Goal: Transaction & Acquisition: Obtain resource

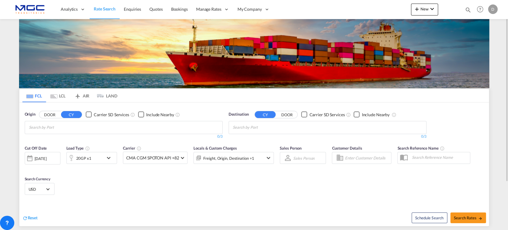
click at [67, 125] on input "Chips input." at bounding box center [57, 128] width 57 height 10
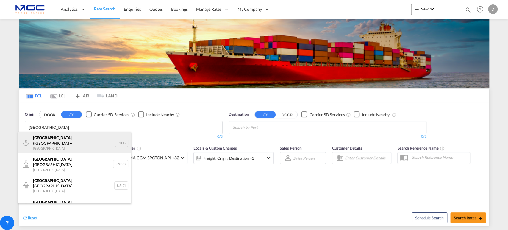
type input "[GEOGRAPHIC_DATA]"
click at [52, 140] on div "[GEOGRAPHIC_DATA] ([GEOGRAPHIC_DATA]) [GEOGRAPHIC_DATA] PTLIS" at bounding box center [74, 142] width 113 height 21
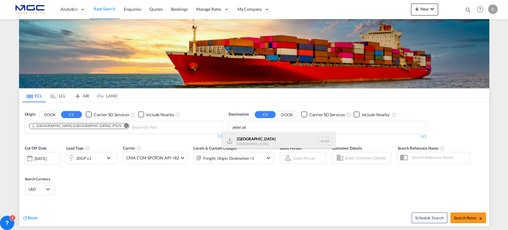
type input "jebel ali"
click at [280, 140] on div "[GEOGRAPHIC_DATA] [GEOGRAPHIC_DATA]" at bounding box center [278, 141] width 113 height 18
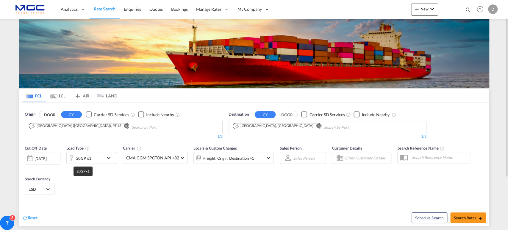
click at [88, 155] on div "20GP x1" at bounding box center [83, 158] width 15 height 8
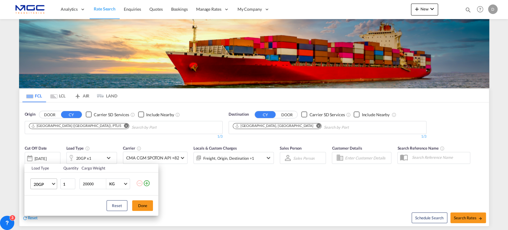
click at [43, 179] on md-select-value "20GP" at bounding box center [45, 184] width 24 height 10
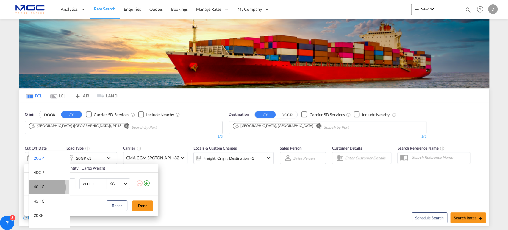
click at [44, 187] on div "40HC" at bounding box center [39, 187] width 11 height 6
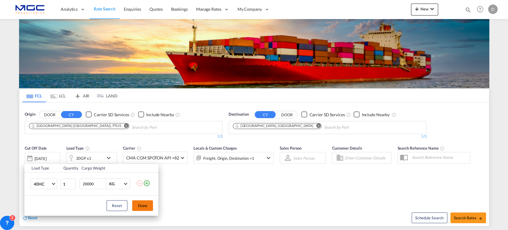
drag, startPoint x: 145, startPoint y: 205, endPoint x: 139, endPoint y: 204, distance: 6.4
click at [145, 205] on button "Done" at bounding box center [142, 205] width 21 height 11
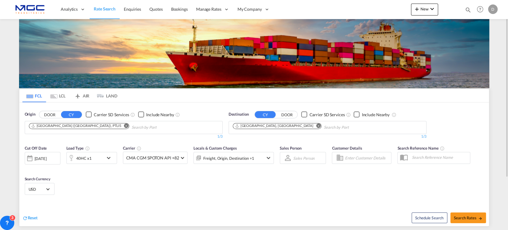
click at [47, 188] on span "Select Currency: $ USDUnited States Dollar" at bounding box center [47, 188] width 3 height 3
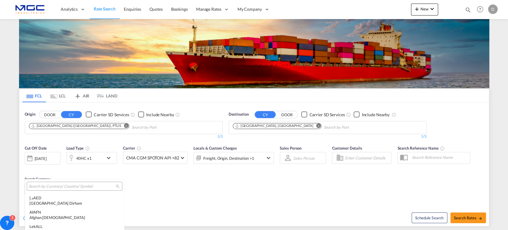
scroll to position [2087, 0]
click at [46, 185] on input "search" at bounding box center [72, 186] width 87 height 5
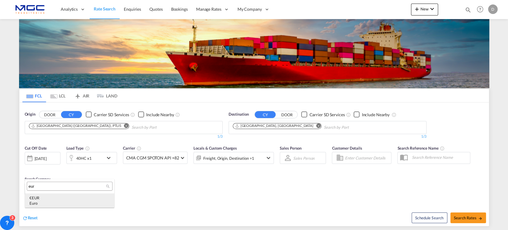
type input "eur"
click at [86, 202] on div "Euro" at bounding box center [69, 202] width 80 height 5
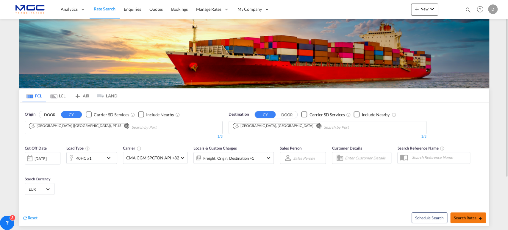
click at [455, 216] on span "Search Rates" at bounding box center [468, 217] width 29 height 5
type input "PTLIS to AEJEA / [DATE]"
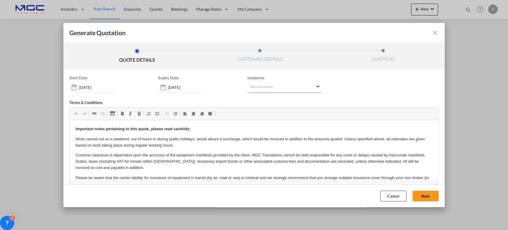
click at [260, 86] on md-select "Select Incoterms CFR - export Cost and Freight CIF - import Cost,Insurance and …" at bounding box center [284, 87] width 74 height 11
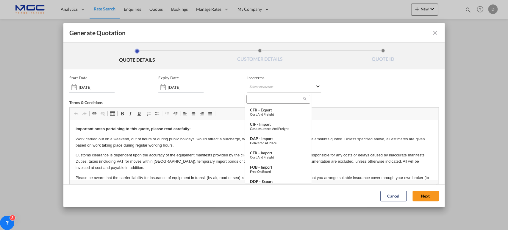
click at [423, 196] on md-backdrop at bounding box center [254, 115] width 508 height 230
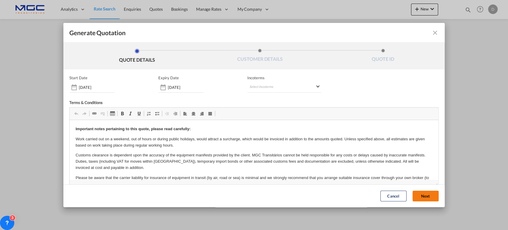
click at [423, 196] on button "Next" at bounding box center [426, 196] width 26 height 11
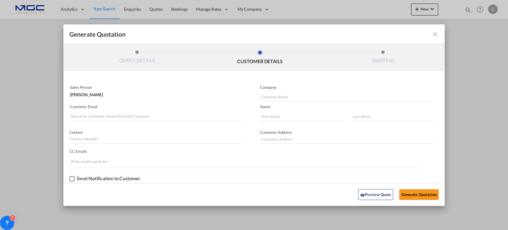
click at [108, 110] on md-autocomplete-wrap "Generate QuotationQUOTE ..." at bounding box center [157, 115] width 174 height 12
click at [112, 116] on input "Search by Customer Name/Email Id/Company" at bounding box center [156, 116] width 173 height 9
paste input "[EMAIL_ADDRESS][DOMAIN_NAME]"
type input "[EMAIL_ADDRESS][DOMAIN_NAME]"
click at [271, 96] on input "Company Name" at bounding box center [347, 97] width 172 height 9
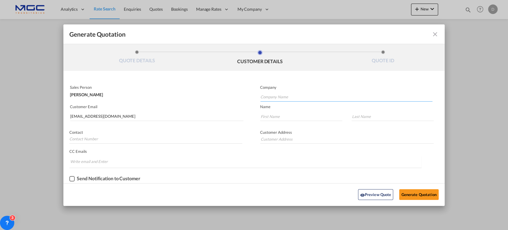
click at [275, 97] on input "Company Name" at bounding box center [347, 97] width 172 height 9
paste input "JW Marine"
click at [279, 119] on input "Generate QuotationQUOTE ..." at bounding box center [301, 116] width 82 height 9
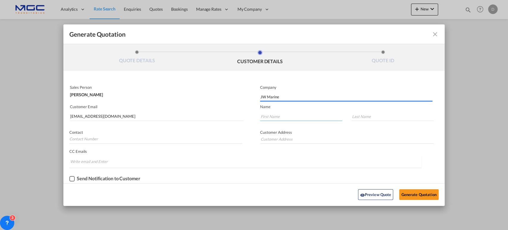
type input "JW MARINE"
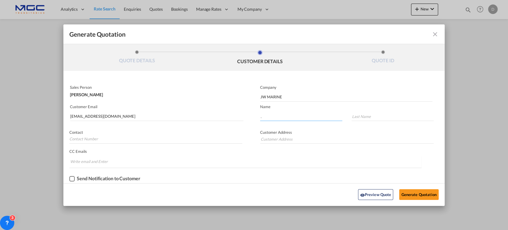
type input "."
click at [430, 189] on button "Generate Quotation" at bounding box center [418, 194] width 39 height 11
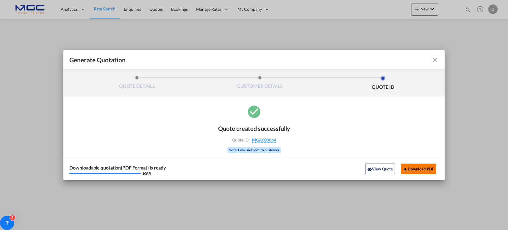
click at [406, 169] on md-icon "icon-download" at bounding box center [405, 169] width 5 height 5
click at [433, 58] on md-icon "icon-close fg-AAA8AD cursor m-0" at bounding box center [435, 59] width 7 height 7
